Goal: Task Accomplishment & Management: Use online tool/utility

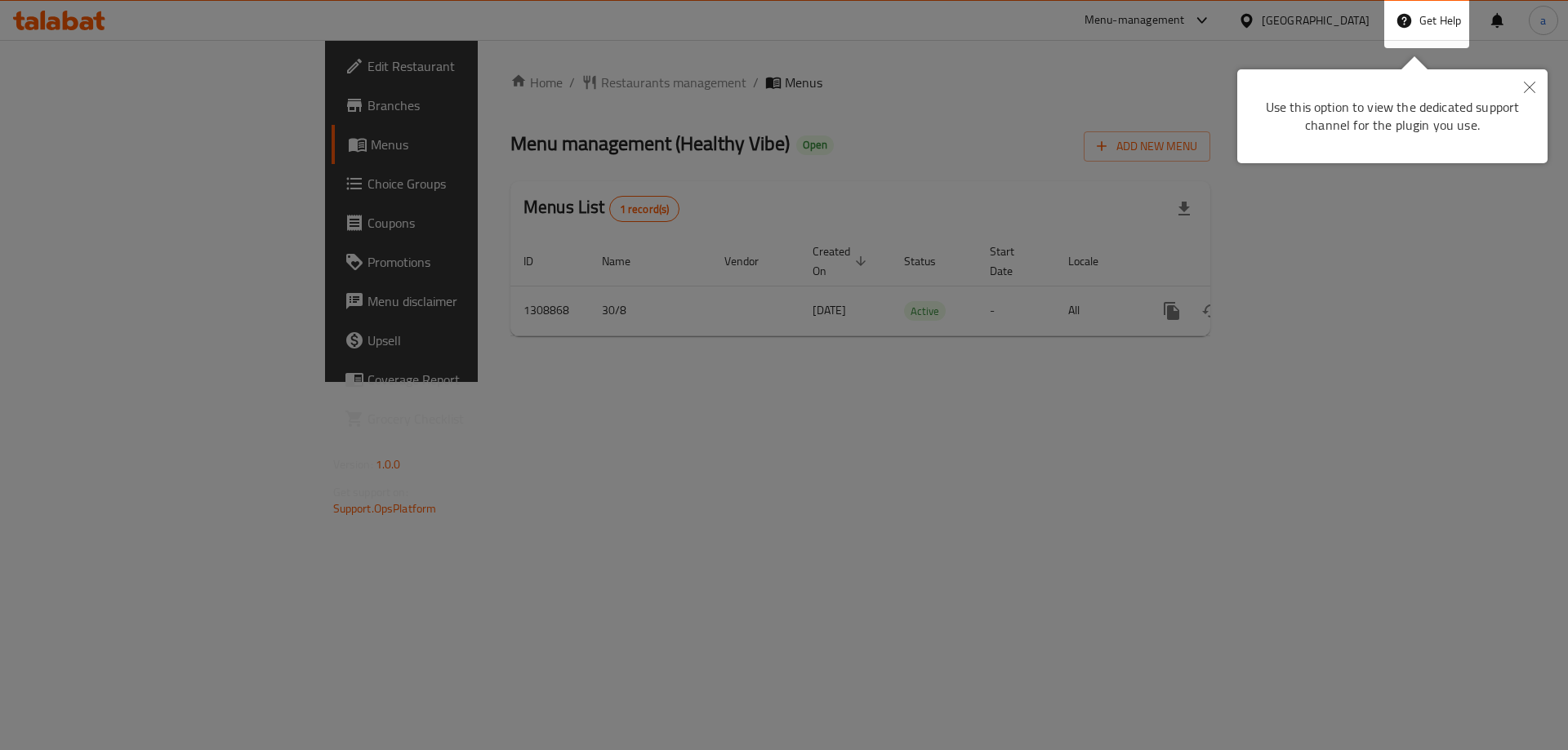
click at [792, 263] on div at bounding box center [784, 375] width 1568 height 750
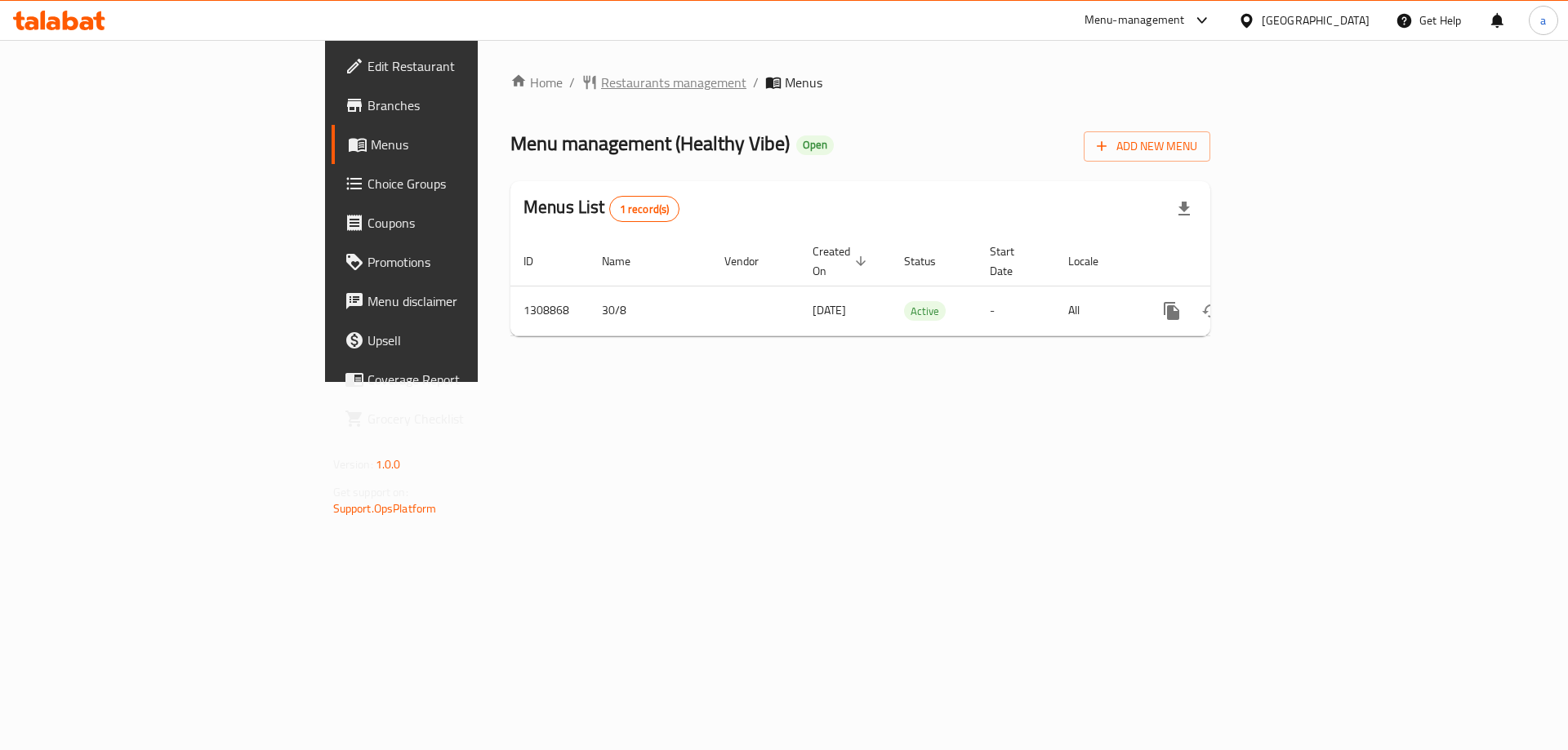
click at [601, 85] on span "Restaurants management" at bounding box center [674, 82] width 145 height 20
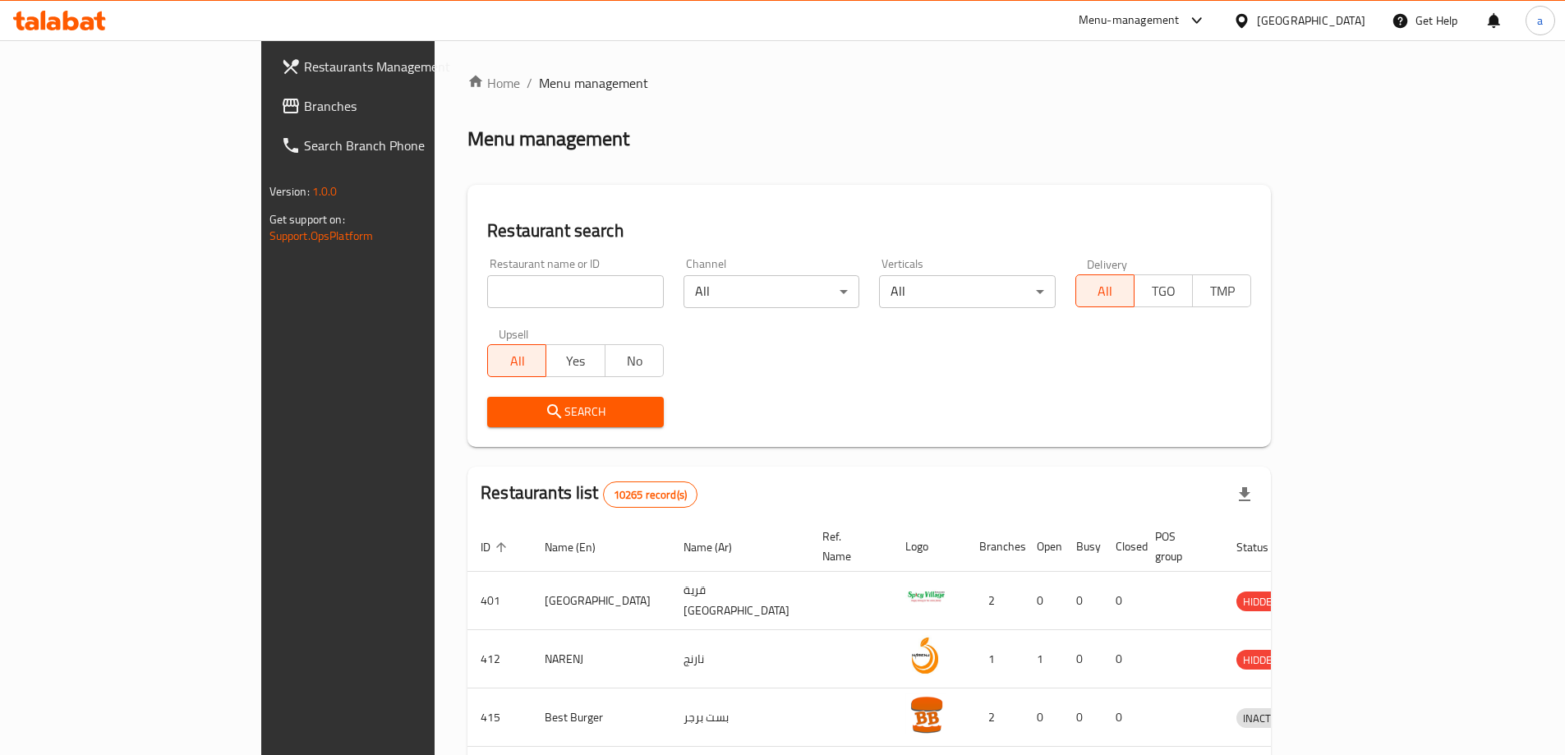
click at [1343, 22] on div "[GEOGRAPHIC_DATA]" at bounding box center [1311, 21] width 108 height 18
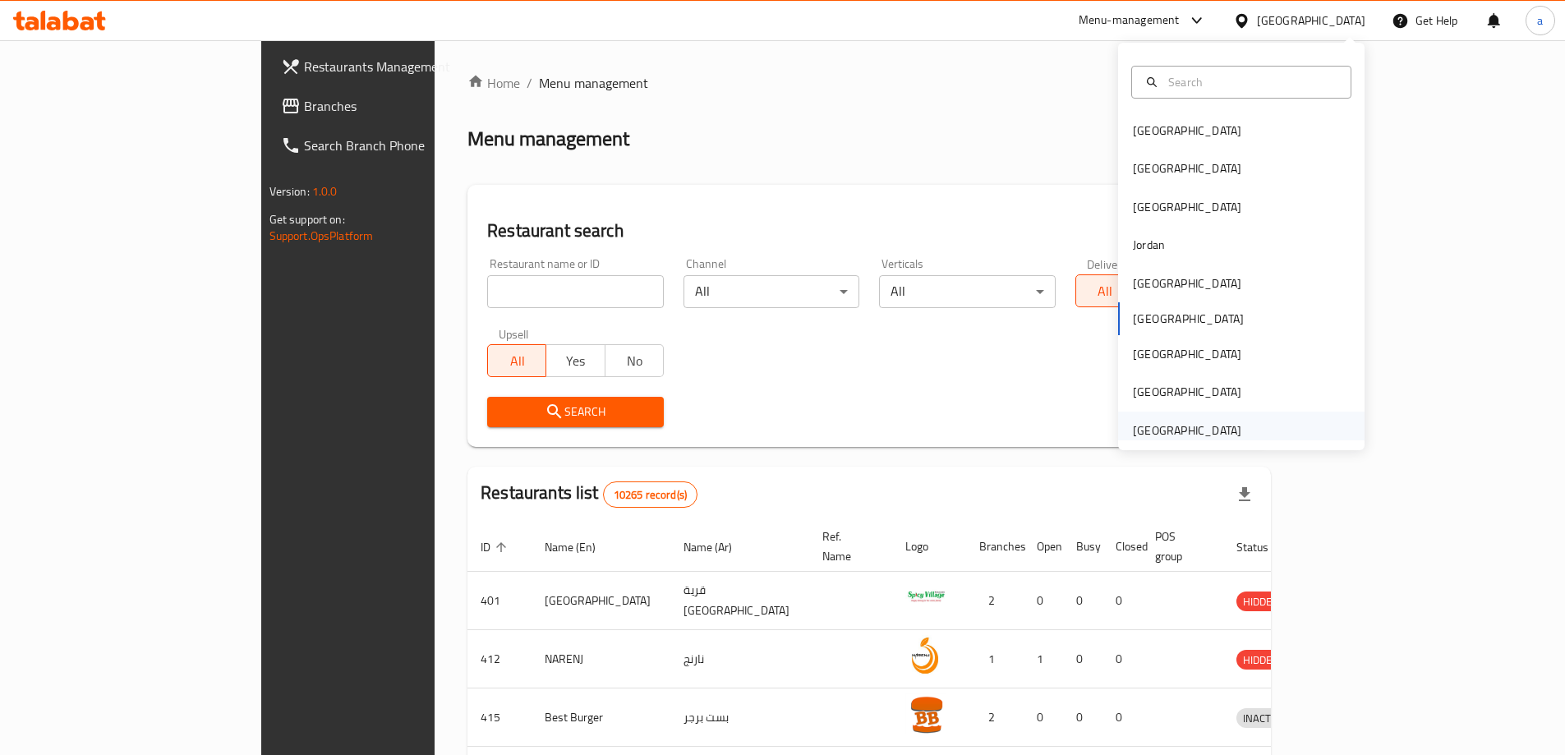
click at [1159, 427] on div "[GEOGRAPHIC_DATA]" at bounding box center [1187, 431] width 108 height 18
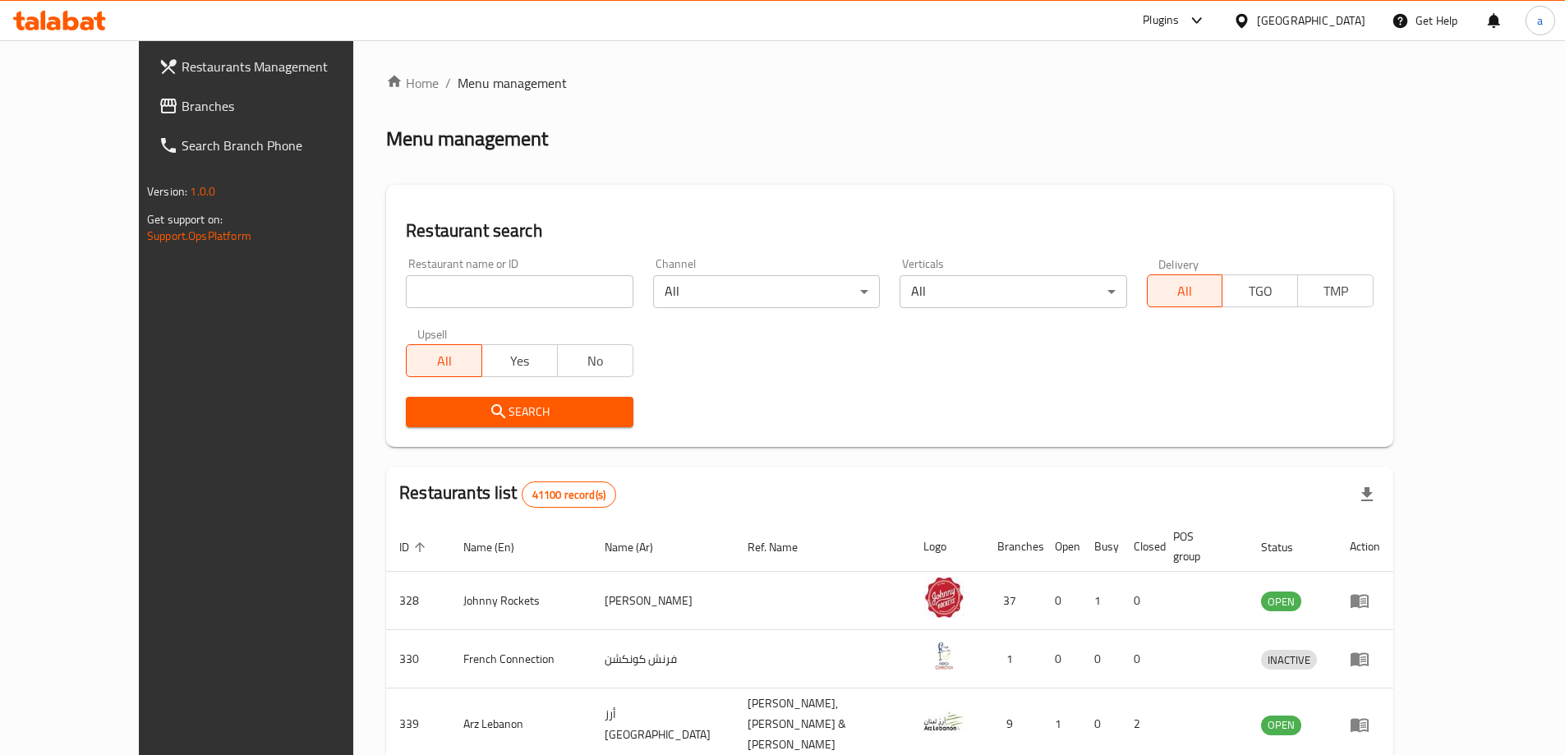
click at [182, 76] on span "Restaurants Management" at bounding box center [284, 67] width 205 height 20
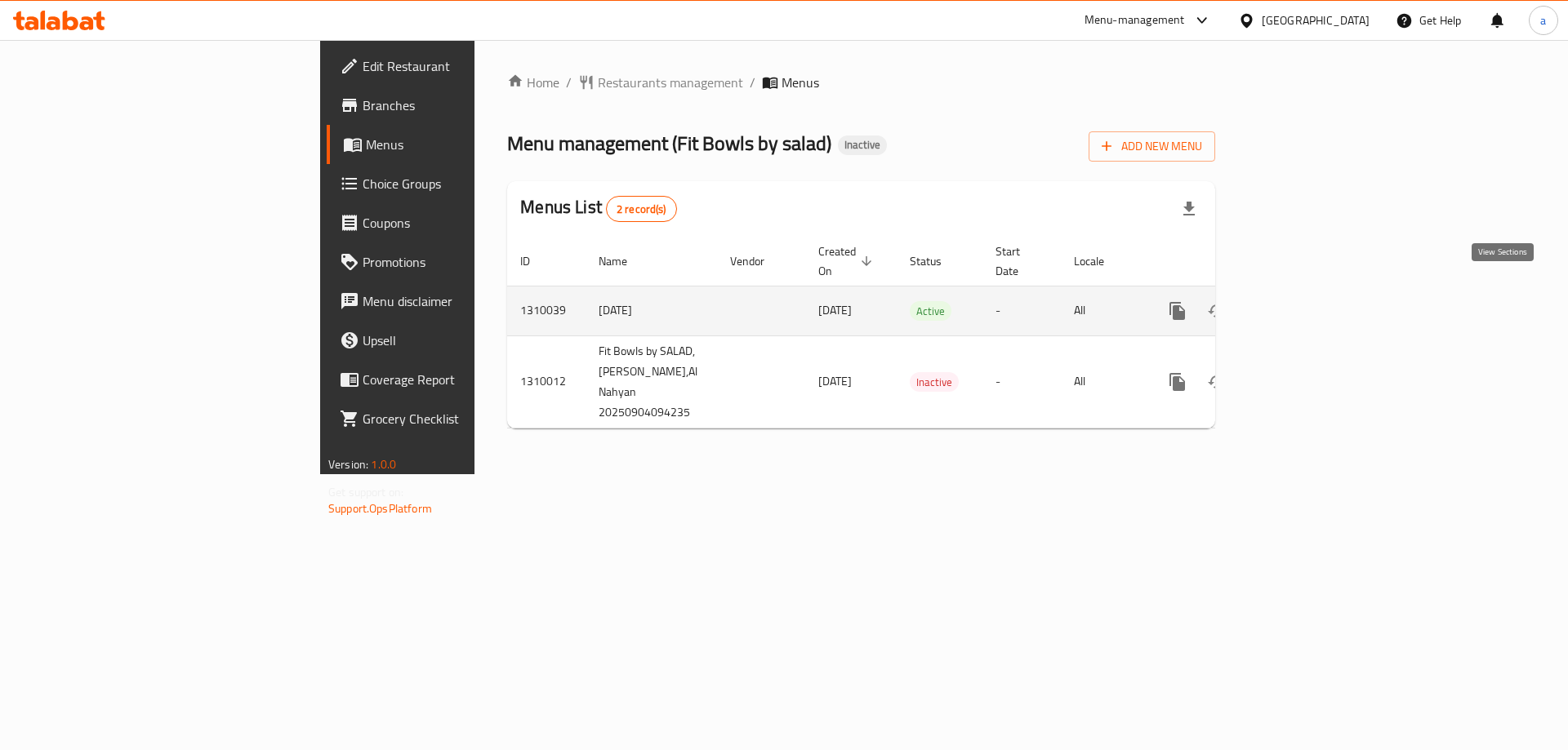
click at [1305, 301] on icon "enhanced table" at bounding box center [1295, 311] width 20 height 20
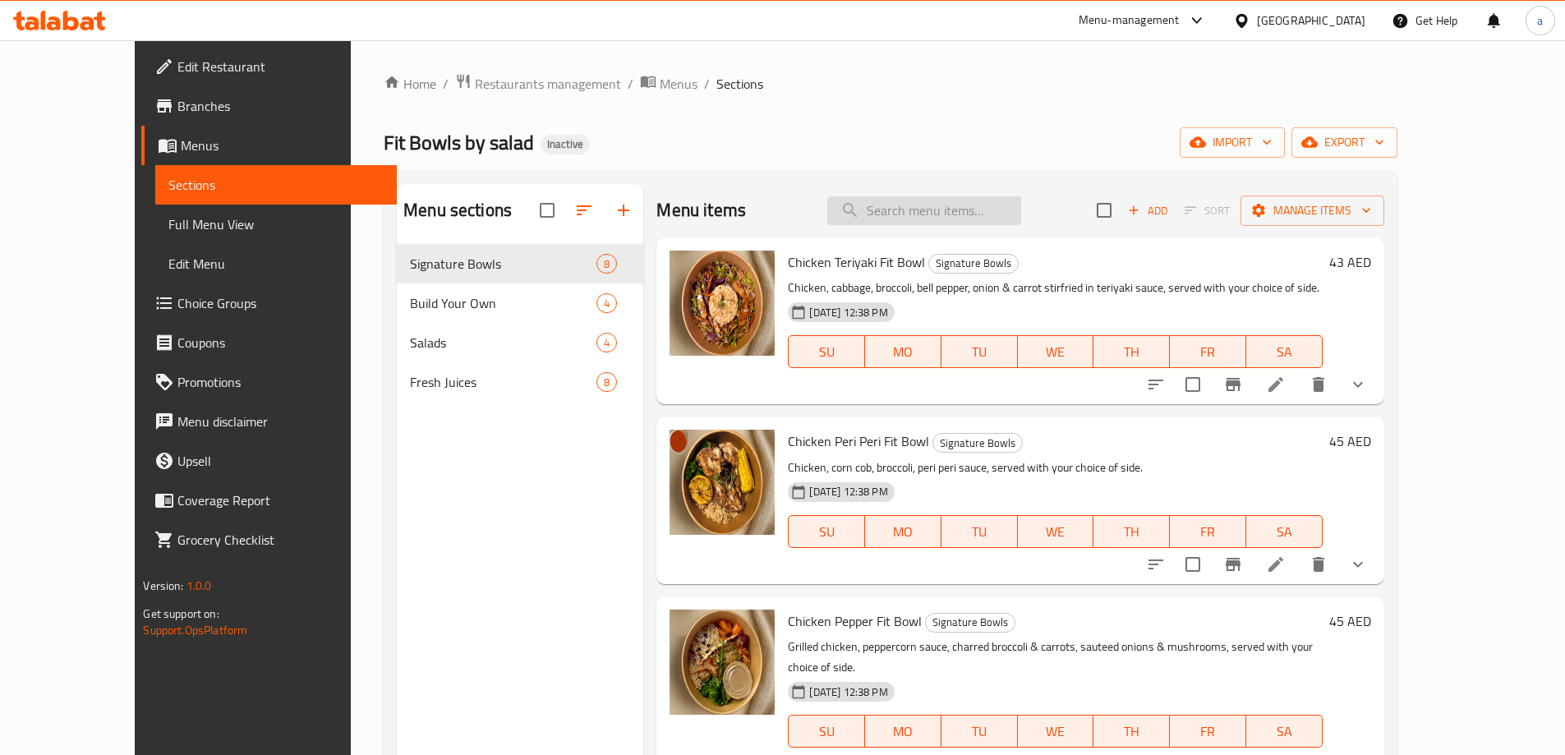
click at [994, 215] on input "search" at bounding box center [924, 210] width 194 height 29
paste input "Steak Chimichurri"
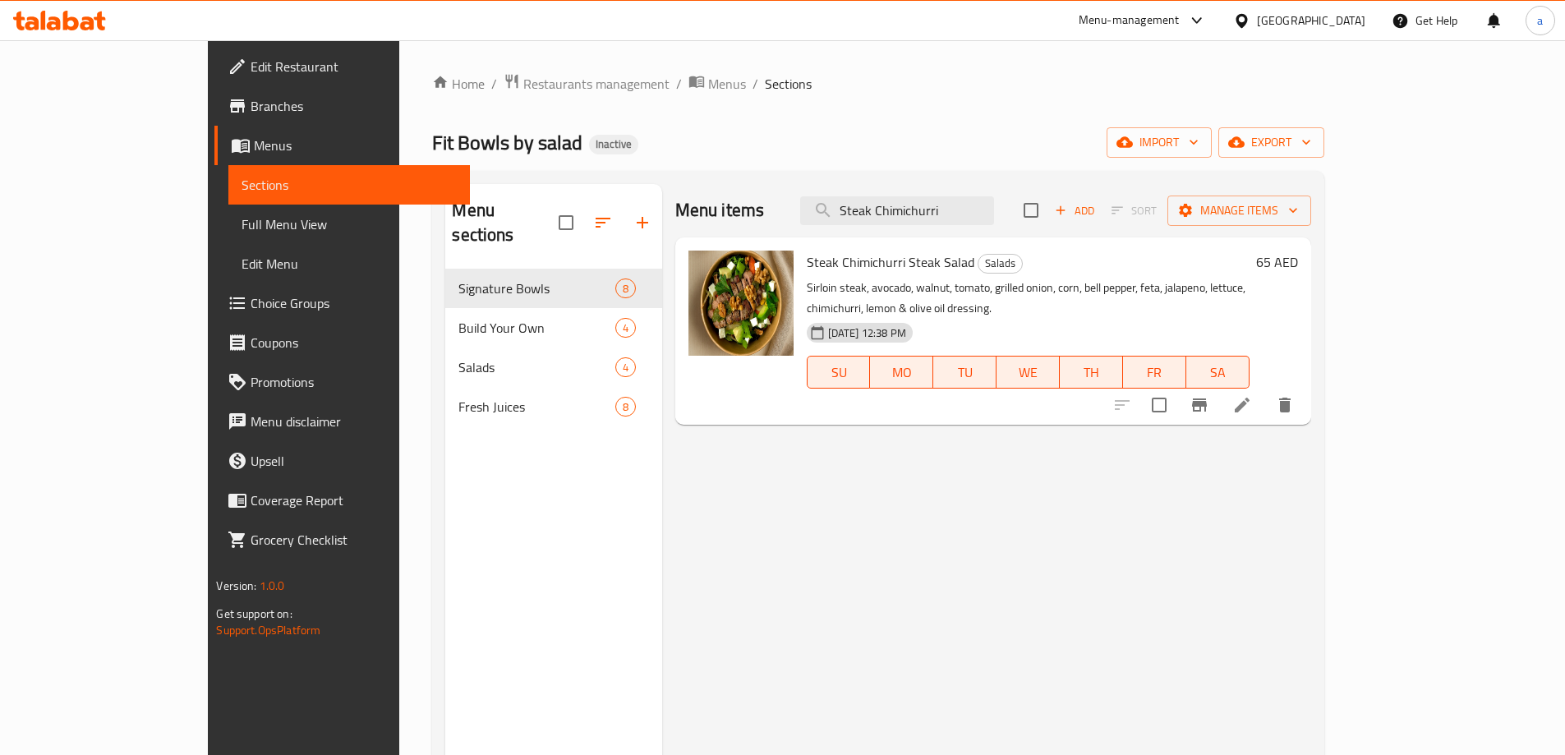
type input "Steak Chimichurri"
